Goal: Navigation & Orientation: Find specific page/section

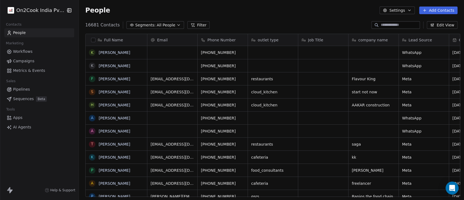
click at [286, 21] on div "16681 Contacts Segments: All People Filter Edit View" at bounding box center [271, 25] width 385 height 9
drag, startPoint x: 120, startPoint y: 79, endPoint x: 103, endPoint y: 79, distance: 16.3
click at [138, 77] on icon "grid" at bounding box center [140, 78] width 4 height 4
drag, startPoint x: 271, startPoint y: 78, endPoint x: 280, endPoint y: 76, distance: 8.6
click at [289, 76] on icon "grid" at bounding box center [290, 77] width 2 height 2
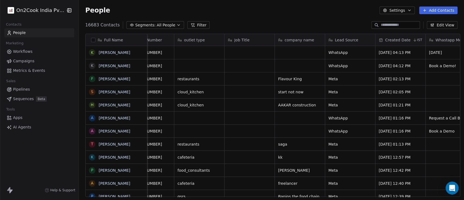
scroll to position [0, 80]
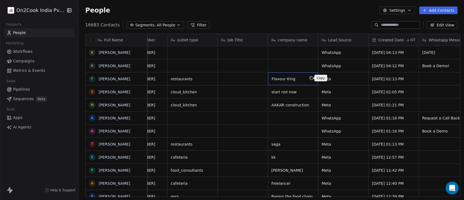
click at [310, 77] on icon "grid" at bounding box center [311, 78] width 4 height 4
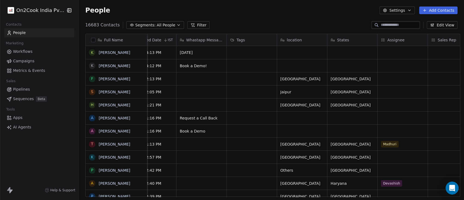
scroll to position [0, 324]
click at [323, 78] on icon "grid" at bounding box center [325, 78] width 4 height 4
click at [374, 77] on icon "grid" at bounding box center [376, 78] width 4 height 4
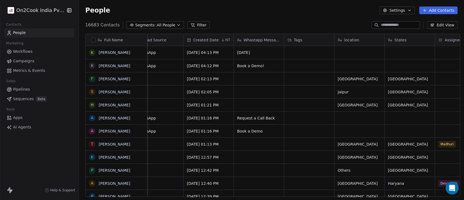
scroll to position [0, 298]
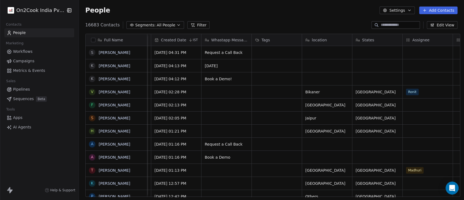
click at [15, 191] on div "Help & Support" at bounding box center [39, 190] width 79 height 20
click at [5, 188] on div "Help & Support" at bounding box center [39, 190] width 79 height 20
click at [54, 190] on span "Help & Support" at bounding box center [62, 190] width 25 height 4
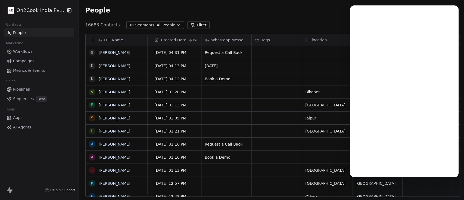
click at [31, 162] on div "On2Cook India Pvt. Ltd. Contacts People Marketing Workflows Campaigns Metrics &…" at bounding box center [39, 100] width 79 height 200
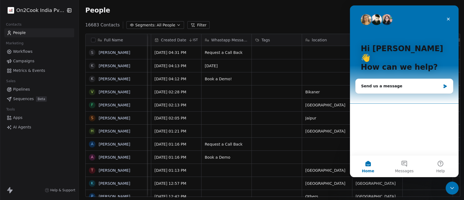
click at [52, 190] on span "Help & Support" at bounding box center [62, 190] width 25 height 4
click at [449, 17] on icon "Close" at bounding box center [448, 19] width 4 height 4
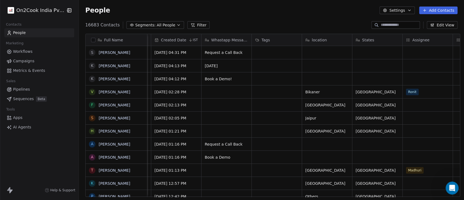
click at [405, 7] on button "Settings" at bounding box center [396, 11] width 35 height 8
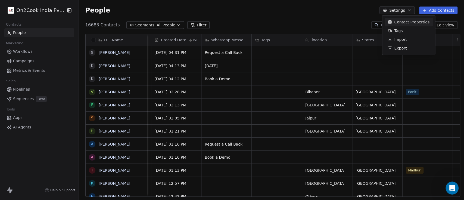
click at [319, 15] on html "On2Cook India Pvt. Ltd. Contacts People Marketing Workflows Campaigns Metrics &…" at bounding box center [232, 100] width 464 height 200
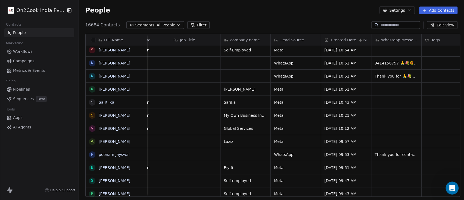
scroll to position [0, 58]
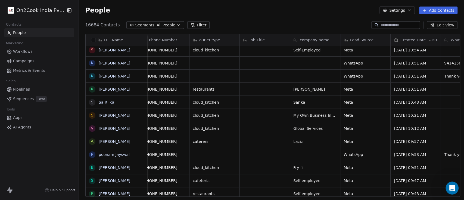
click at [35, 33] on link "People" at bounding box center [39, 32] width 70 height 9
